Goal: Check status: Check status

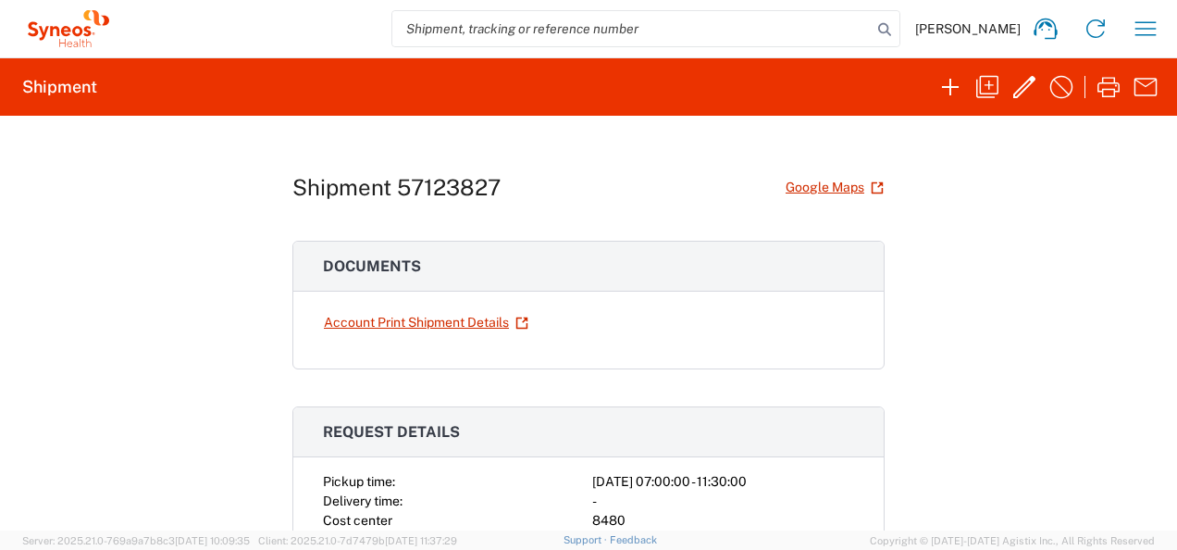
click at [1103, 379] on div "Shipment 57123827 Google Maps Documents Account Print Shipment Details Request …" at bounding box center [588, 323] width 1177 height 415
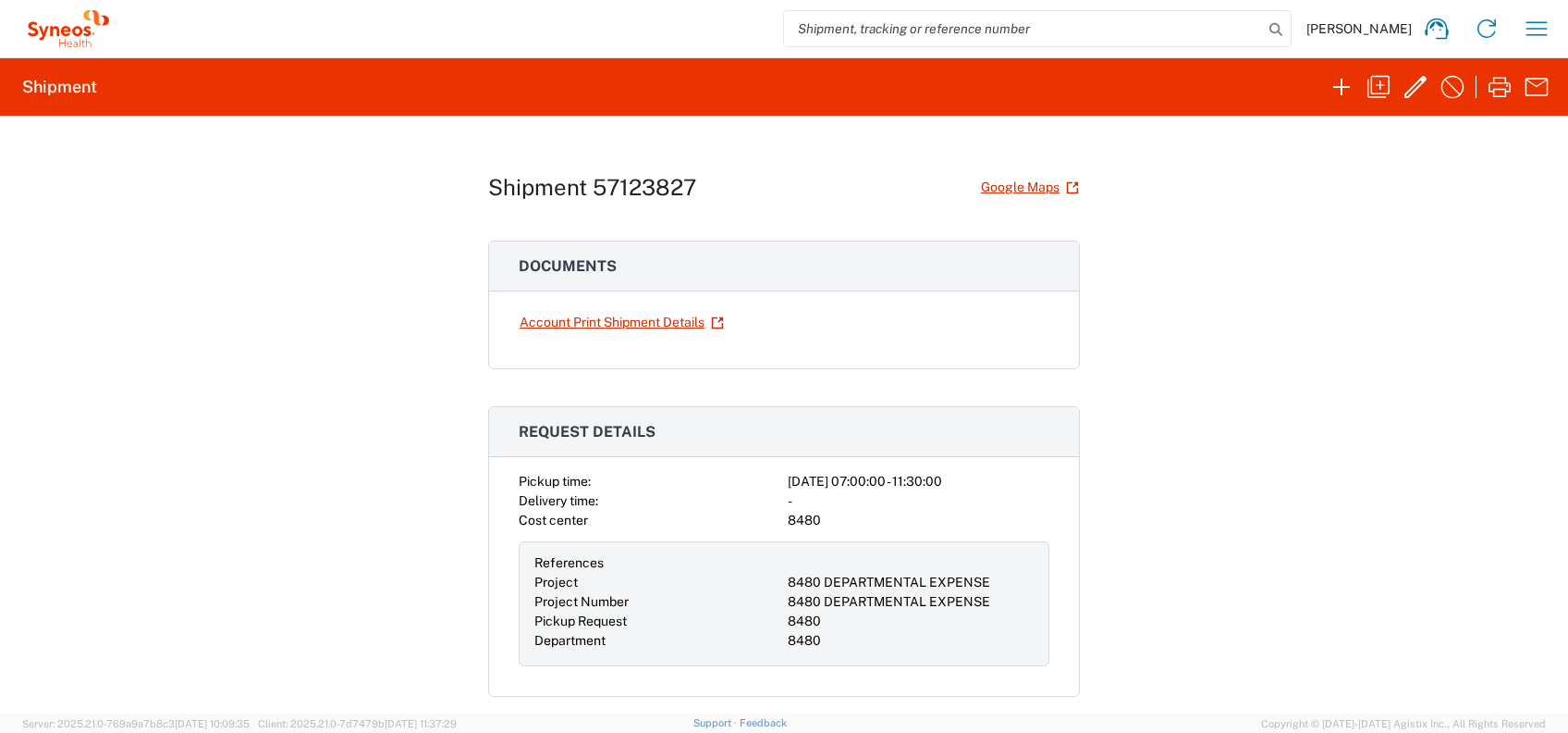
drag, startPoint x: 1162, startPoint y: 2, endPoint x: 245, endPoint y: 507, distance: 1046.9
click at [245, 507] on div "Shipment 57123827 Google Maps Documents Account Print Shipment Details Request …" at bounding box center [784, 415] width 1568 height 598
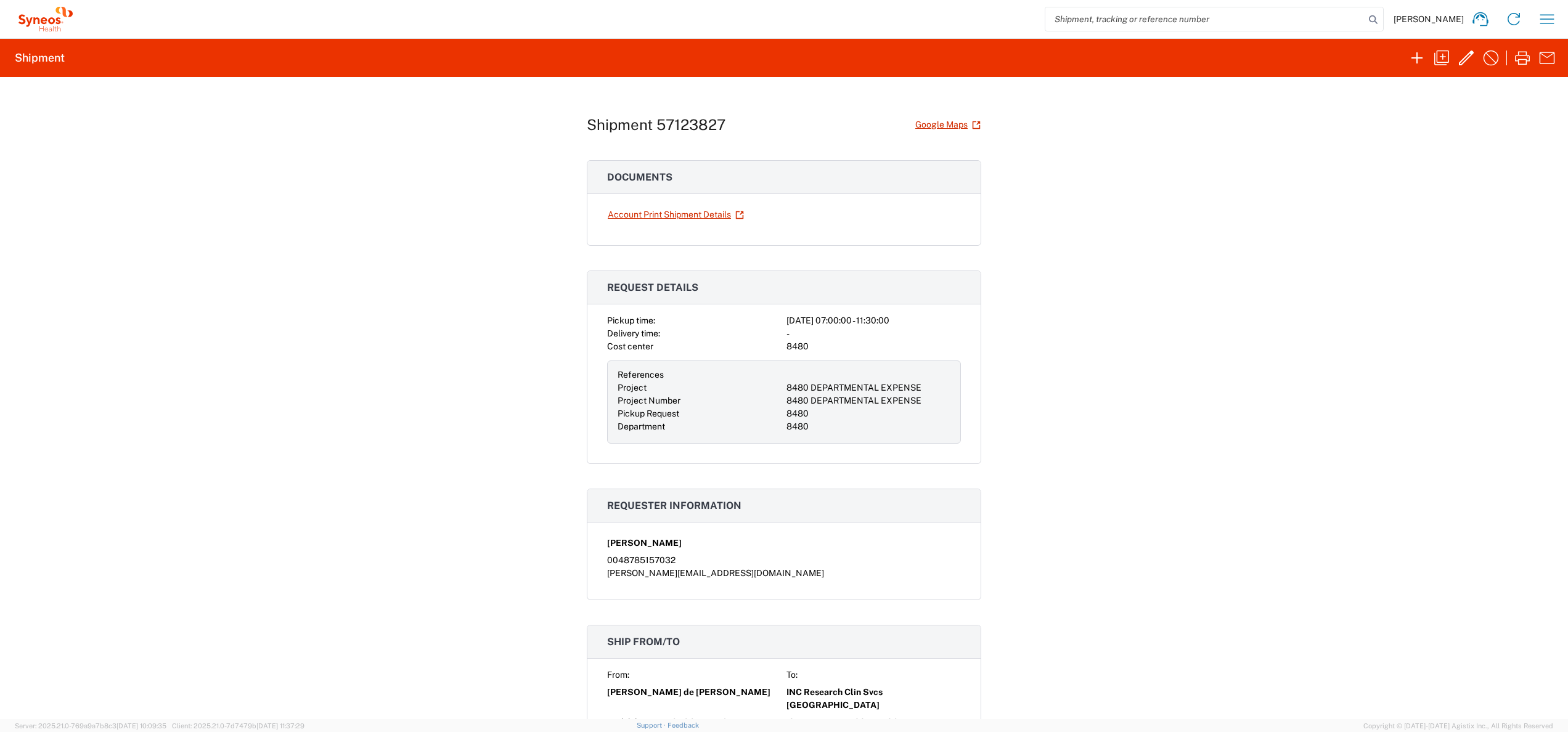
drag, startPoint x: 952, startPoint y: 0, endPoint x: 310, endPoint y: 605, distance: 882.2
click at [310, 366] on div "Shipment 57123827 Google Maps Documents Account Print Shipment Details Request …" at bounding box center [784, 398] width 1568 height 642
click at [783, 366] on div "Shipment 57123827 Google Maps Documents Account Print Shipment Details Request …" at bounding box center [784, 398] width 1568 height 642
drag, startPoint x: 713, startPoint y: 124, endPoint x: 681, endPoint y: 129, distance: 32.4
click at [681, 129] on h1 "Shipment 57123827" at bounding box center [656, 125] width 139 height 18
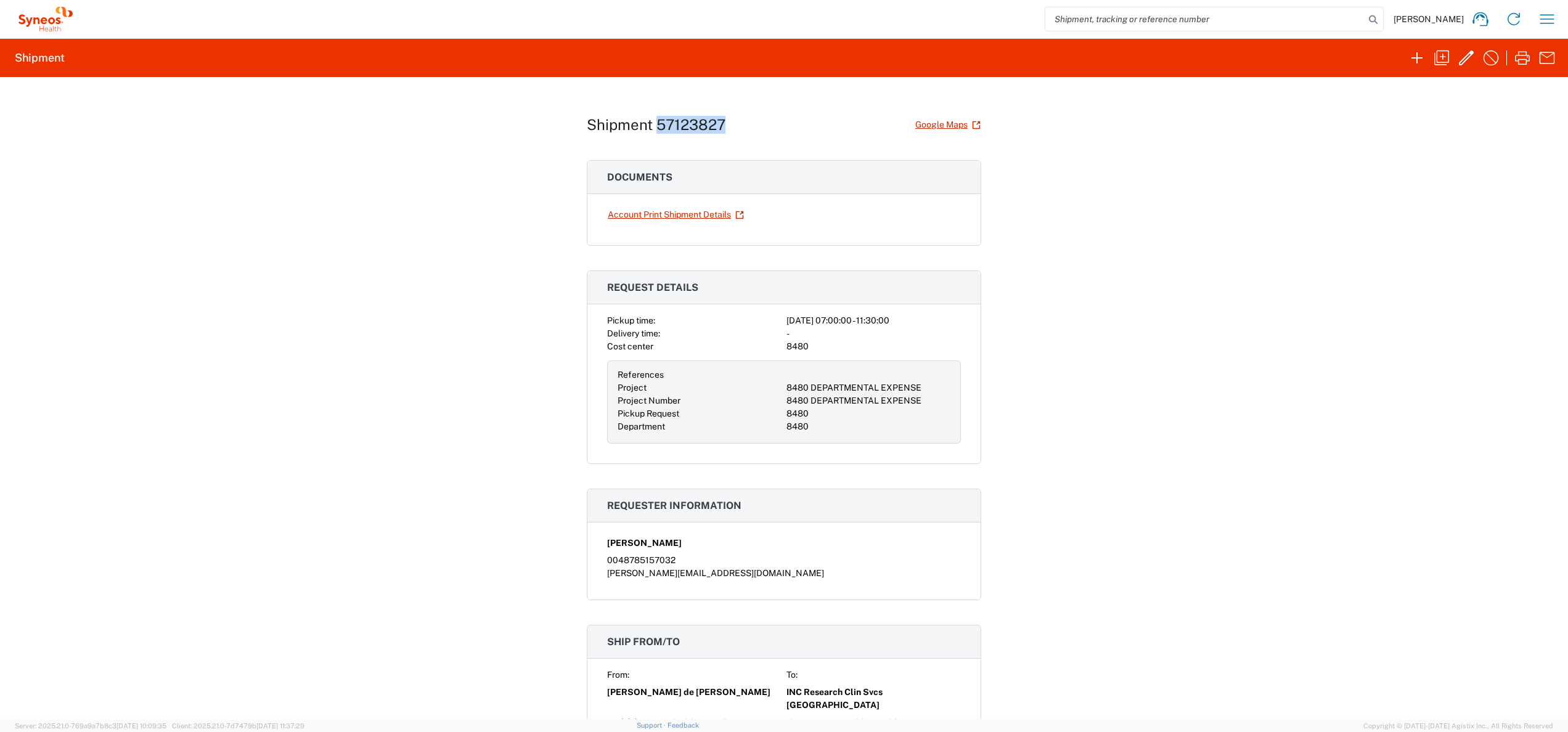
drag, startPoint x: 720, startPoint y: 126, endPoint x: 649, endPoint y: 132, distance: 71.3
click at [649, 132] on div "Shipment 57123827 Google Maps" at bounding box center [784, 125] width 394 height 21
copy h1 "57123827"
click at [1260, 3] on agx-form-navbar "[PERSON_NAME] Home Shipment estimator Shipment tracking Desktop shipment reques…" at bounding box center [784, 19] width 1568 height 38
click at [1261, 13] on input "search" at bounding box center [1204, 19] width 319 height 23
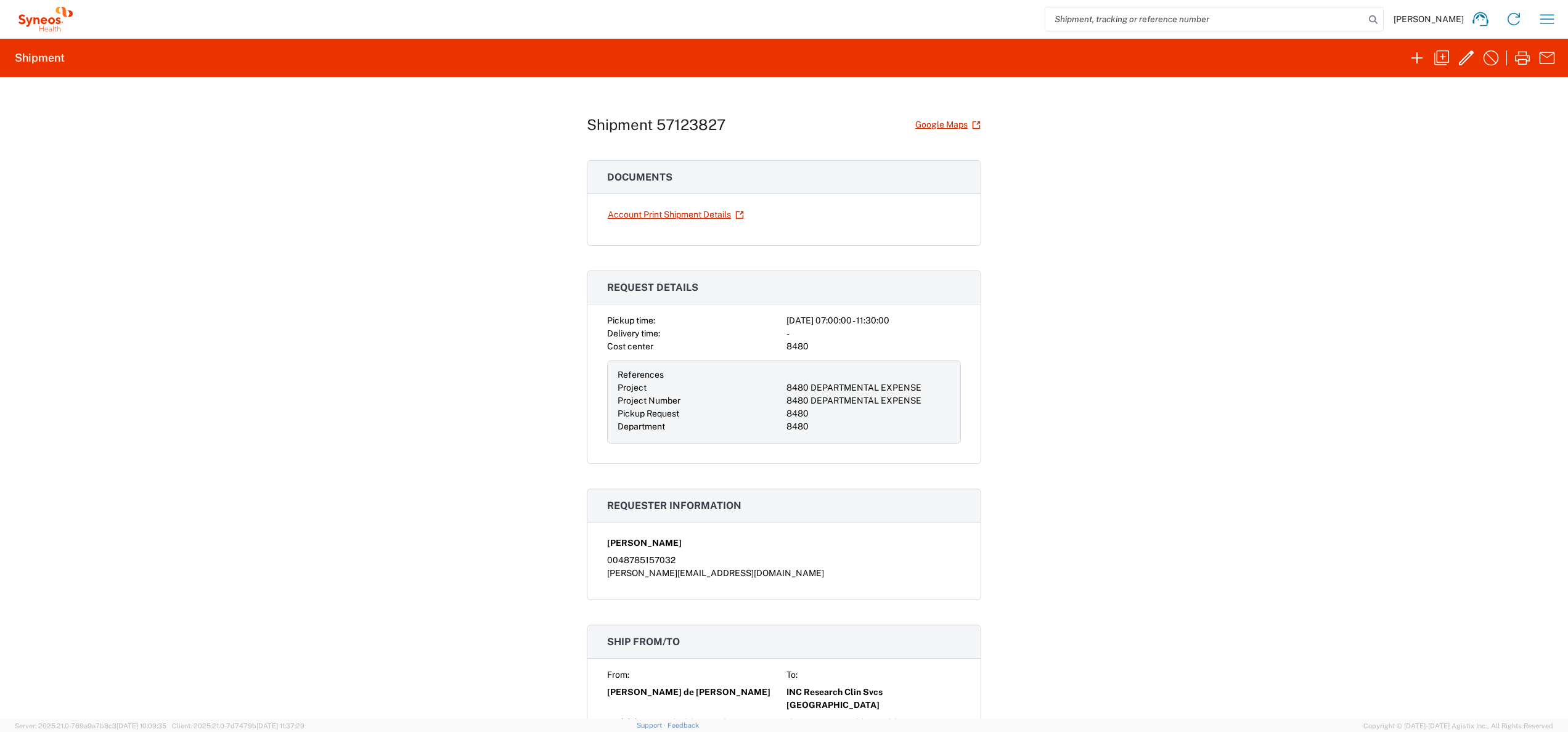
paste input "57123827"
type input "57123827"
click at [1201, 179] on div "Shipment 57123827 Google Maps Documents Account Print Shipment Details Request …" at bounding box center [784, 398] width 1568 height 642
click at [1226, 23] on input "57123827" at bounding box center [1204, 19] width 319 height 23
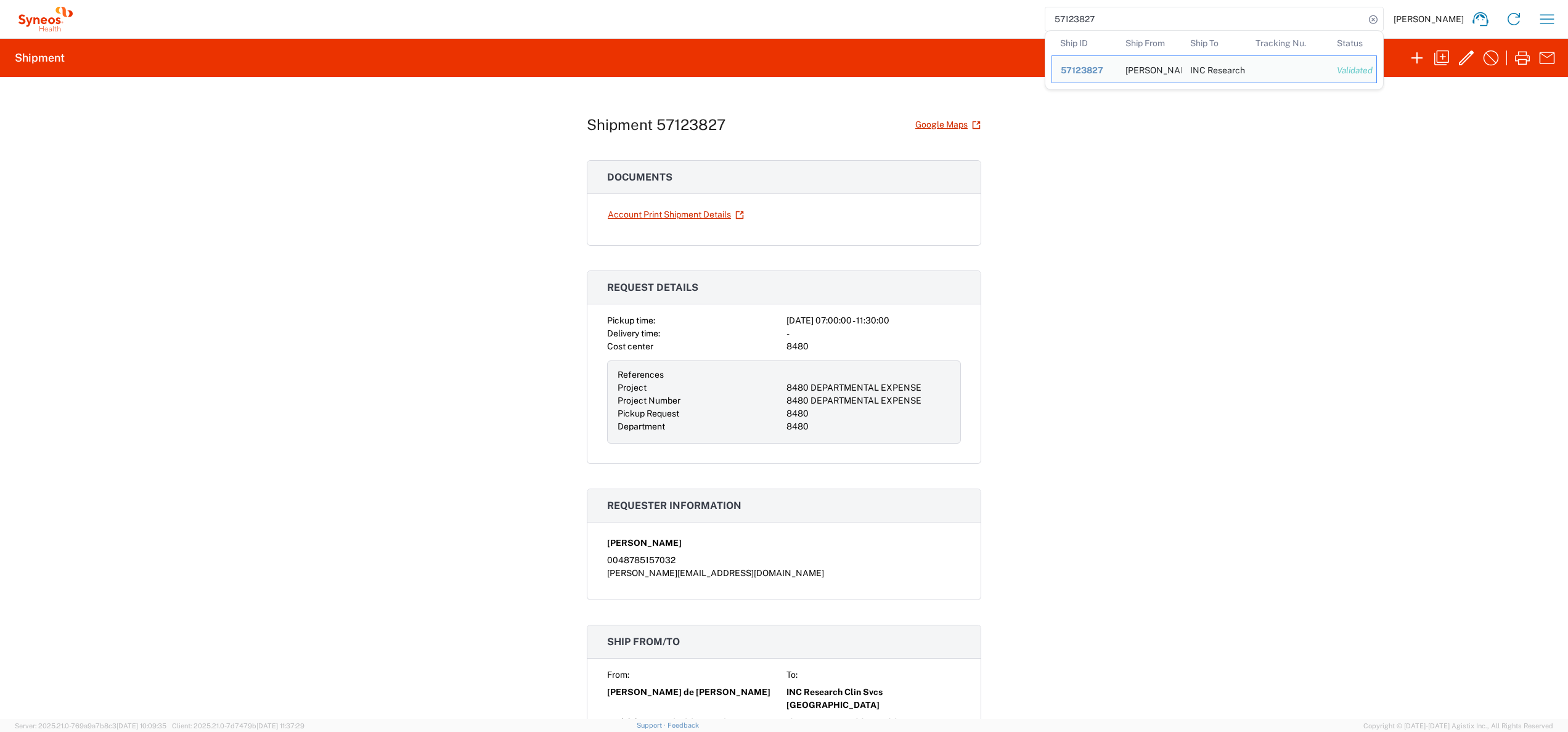
click at [1190, 225] on div "Shipment 57123827 Google Maps Documents Account Print Shipment Details Request …" at bounding box center [784, 398] width 1568 height 642
